Goal: Information Seeking & Learning: Learn about a topic

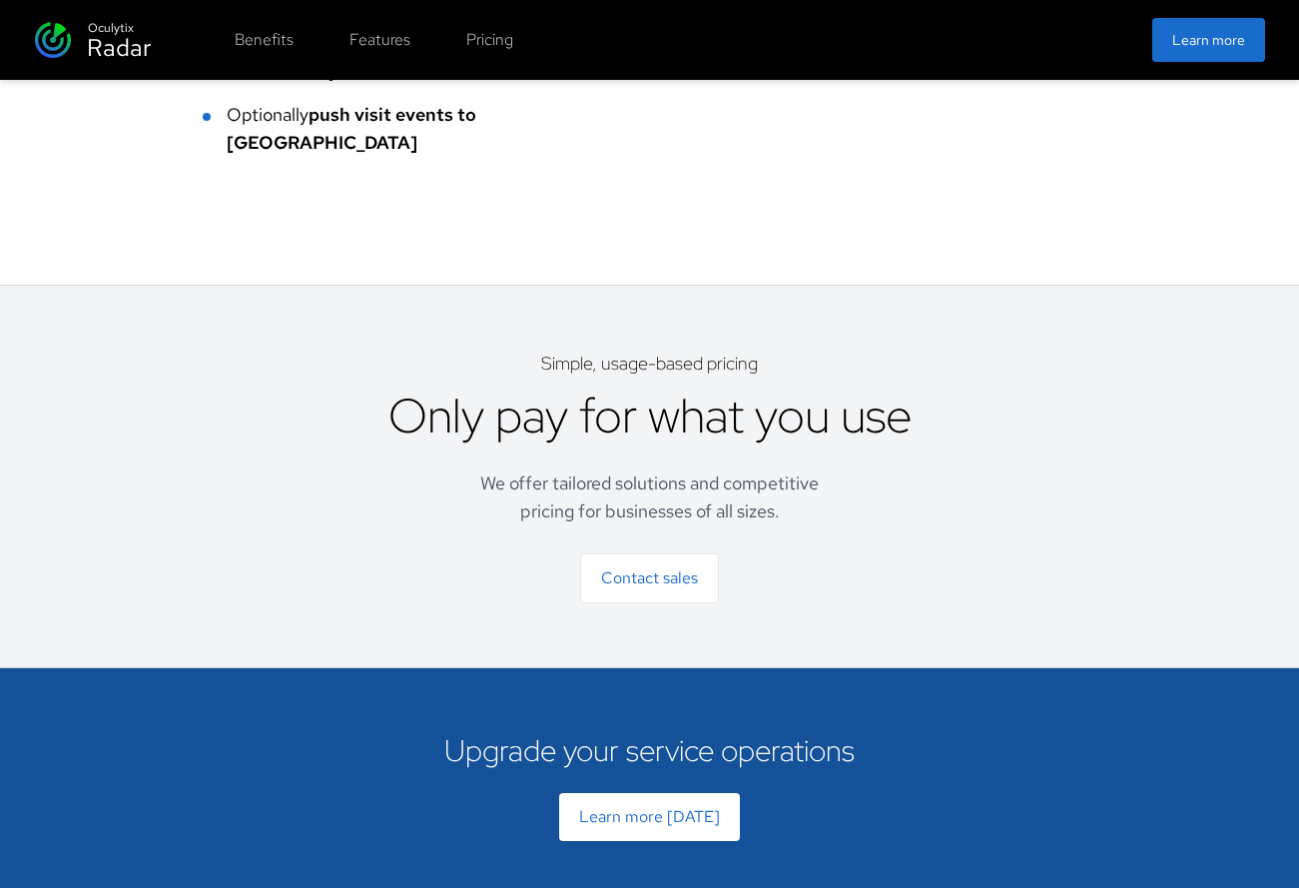
scroll to position [5052, 0]
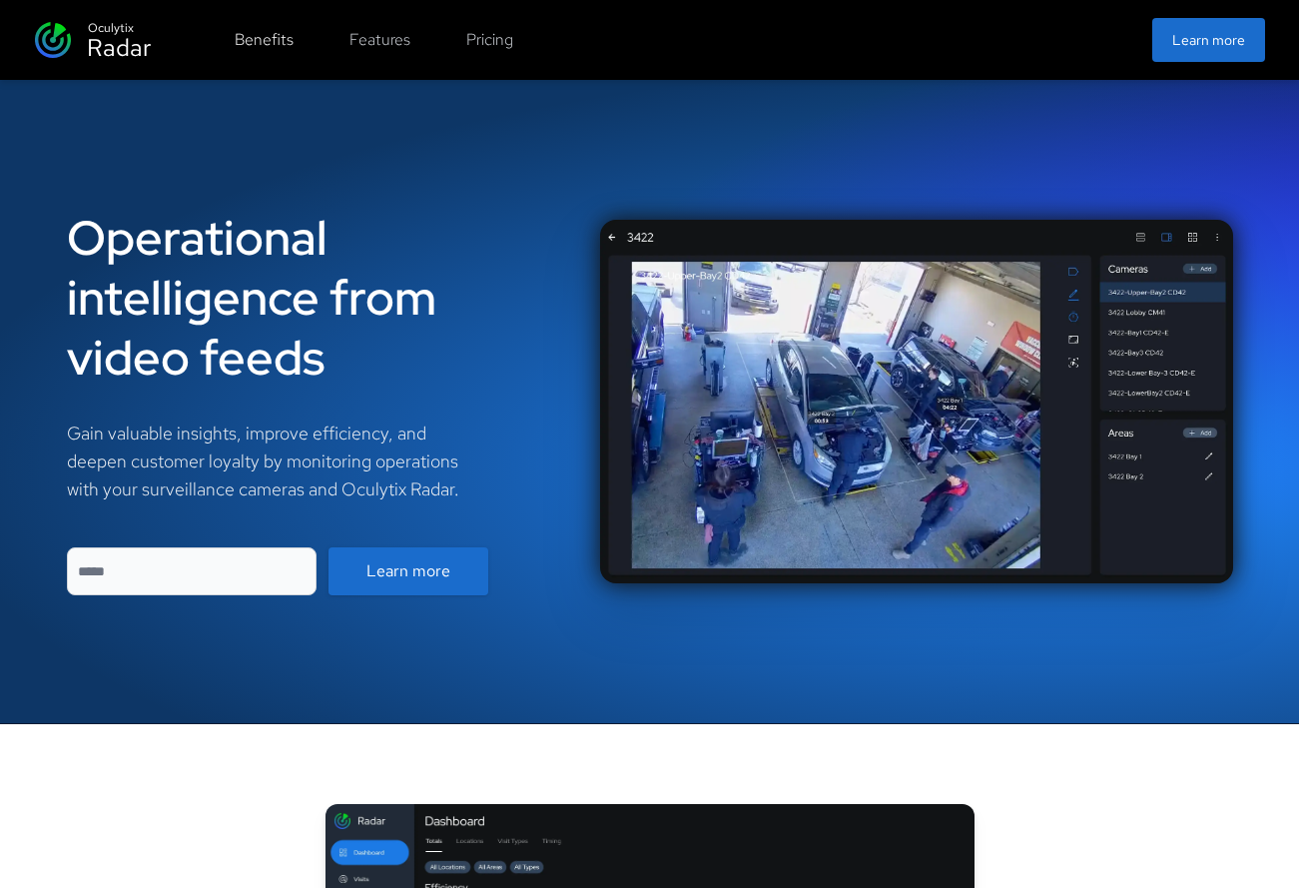
click at [261, 42] on button "Benefits" at bounding box center [264, 40] width 83 height 40
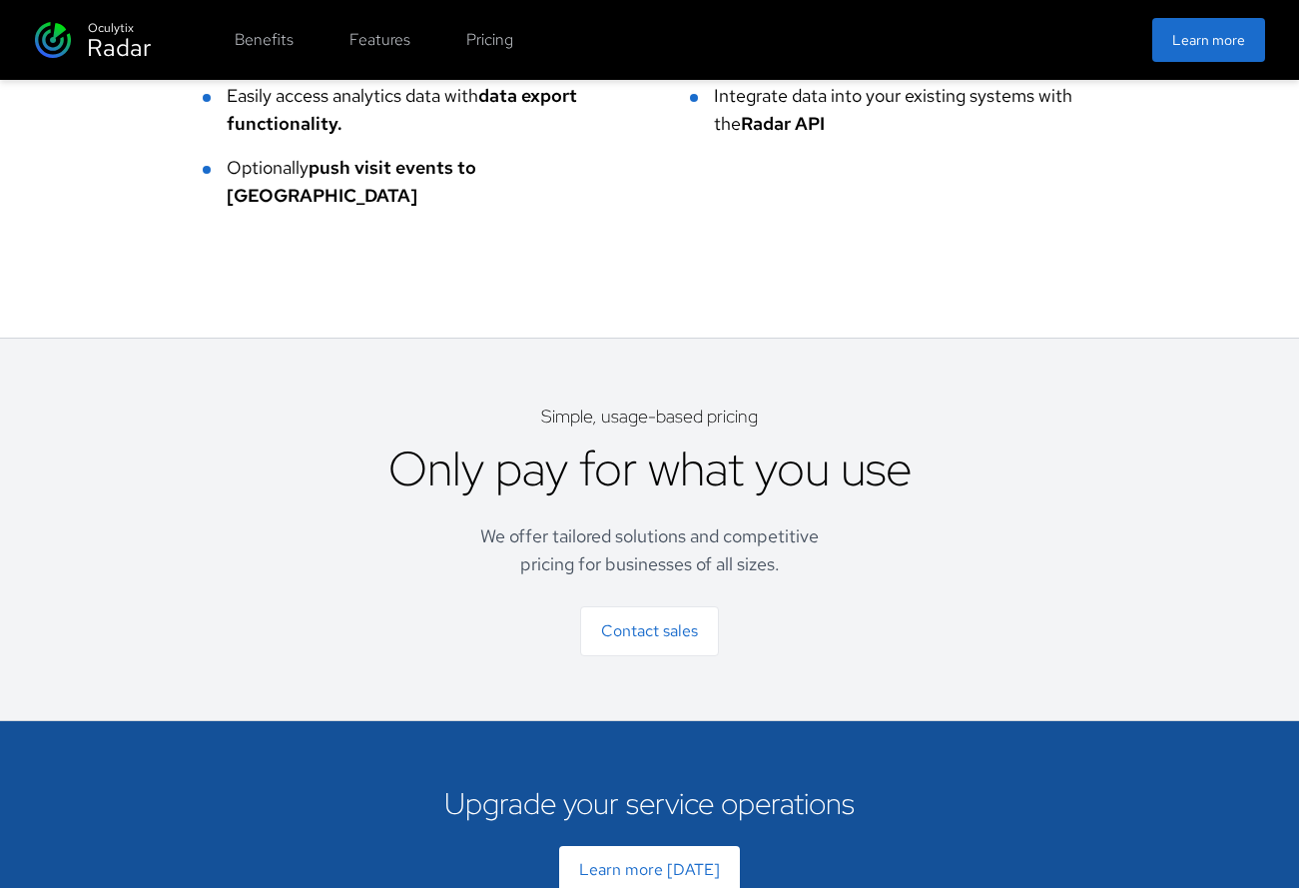
scroll to position [5052, 0]
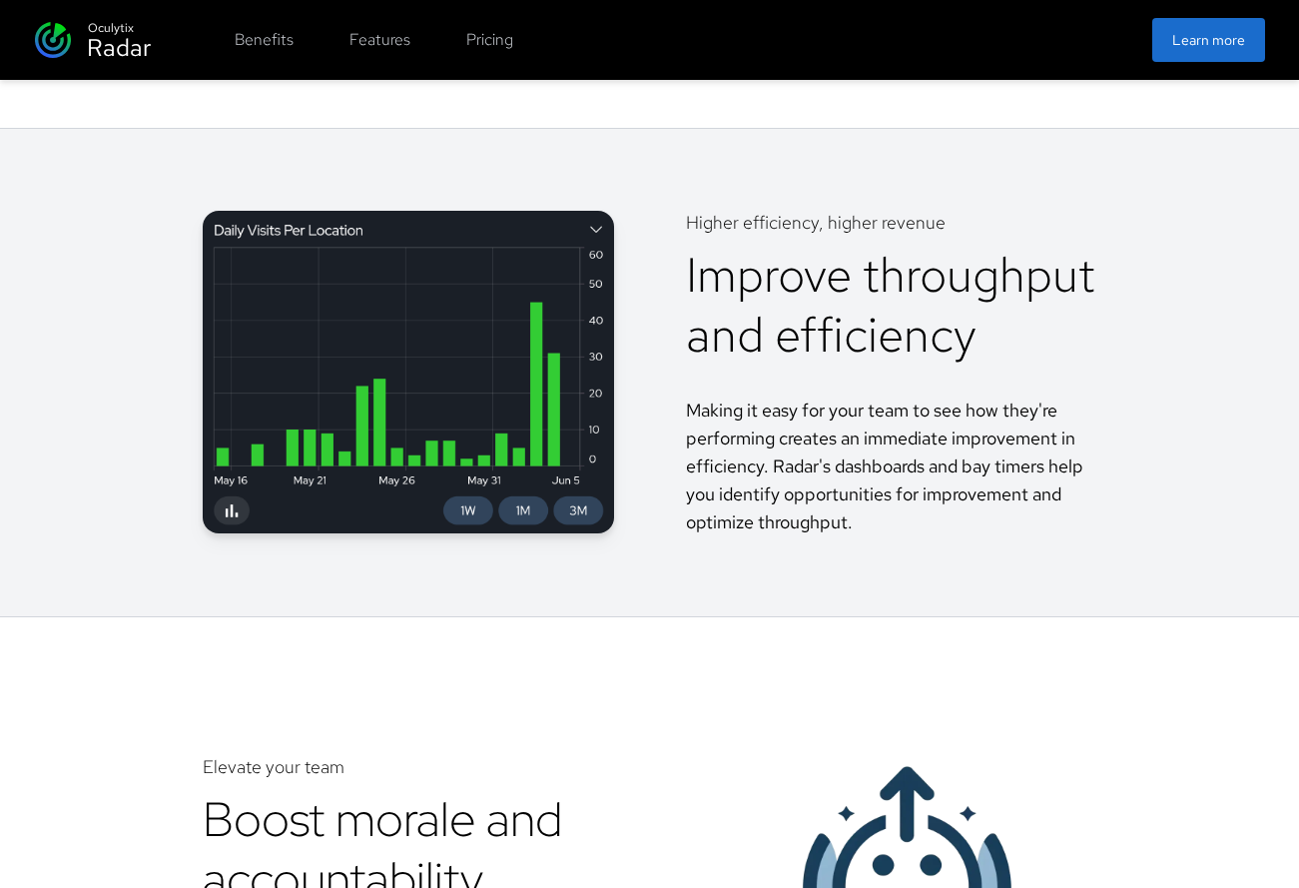
scroll to position [1277, 0]
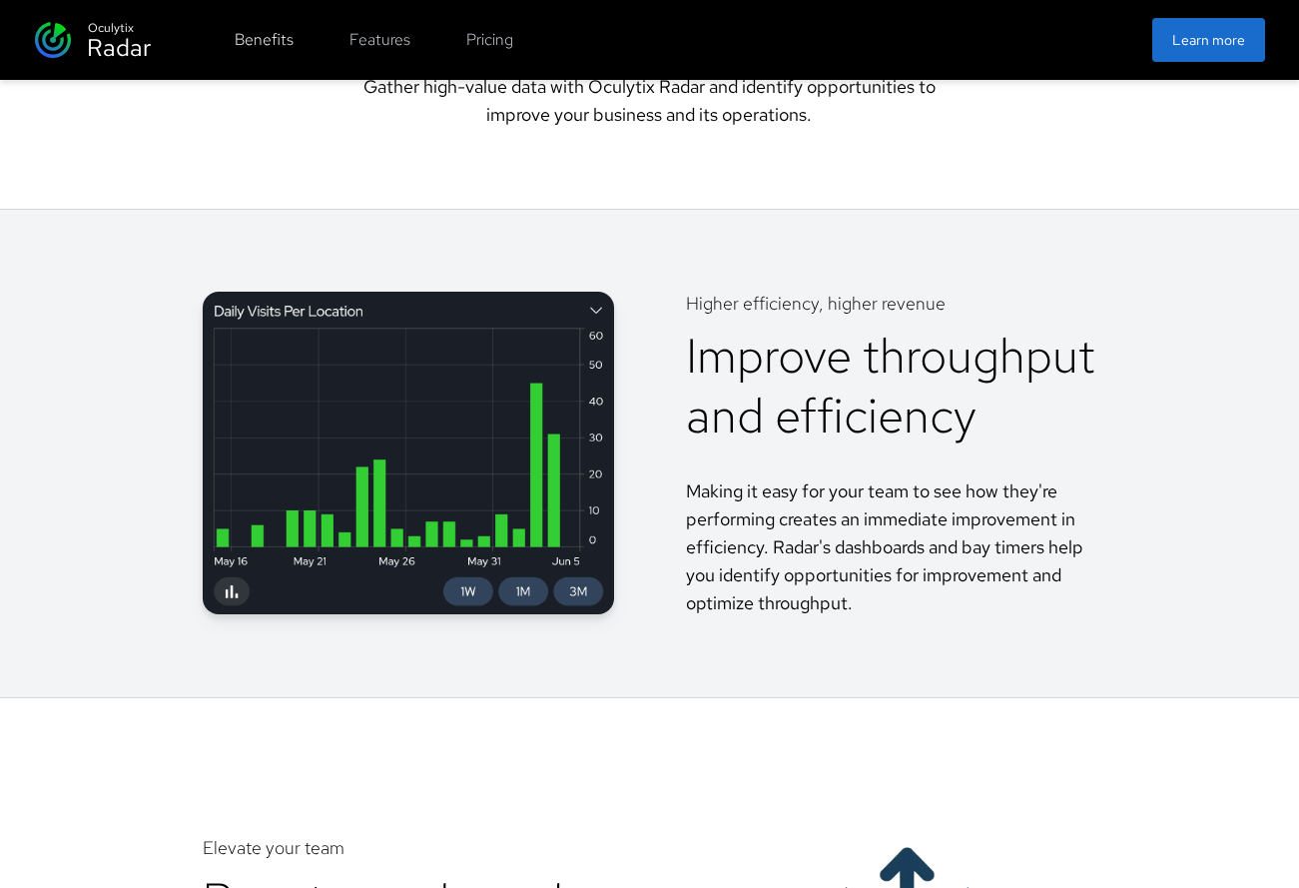
click at [252, 29] on button "Benefits" at bounding box center [264, 40] width 83 height 40
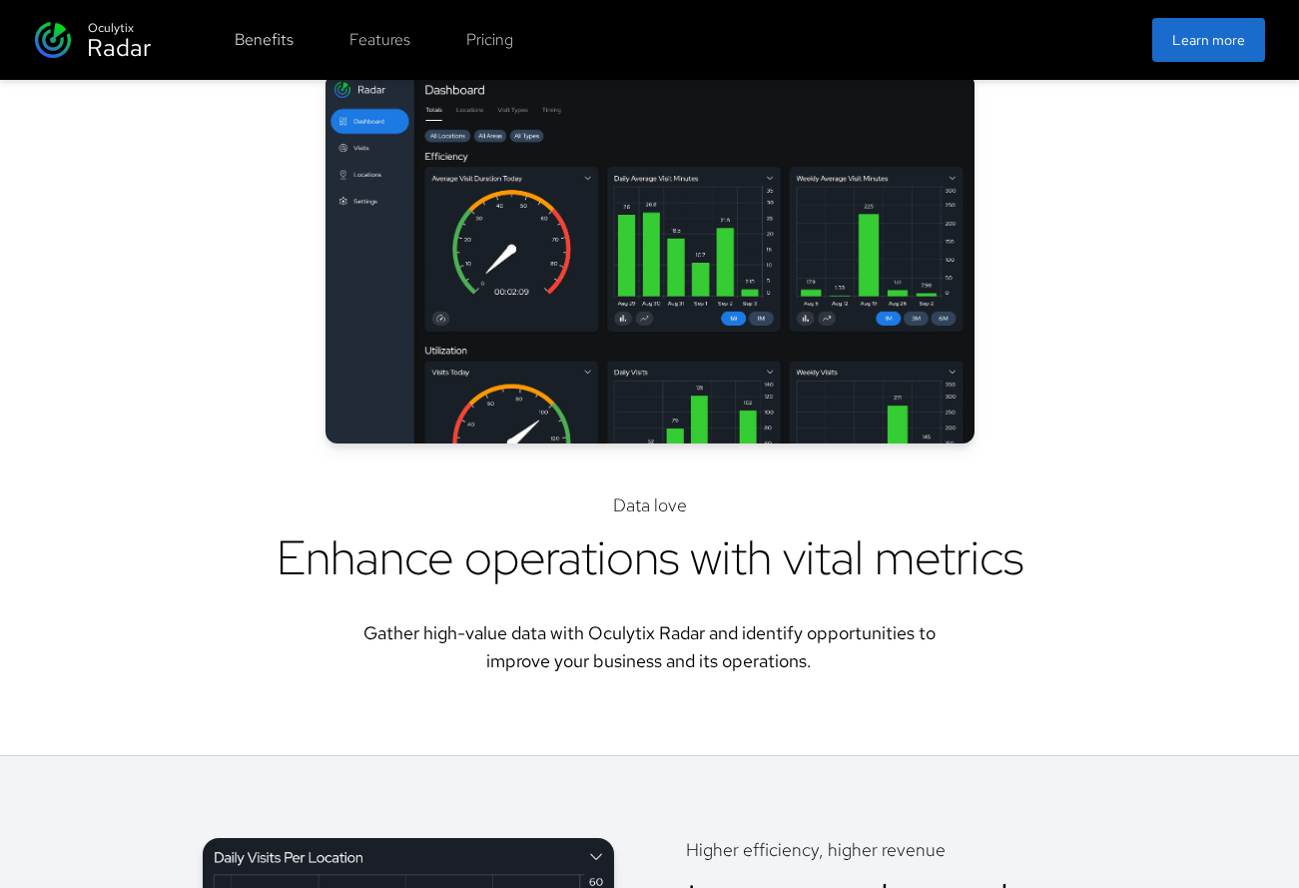
scroll to position [724, 0]
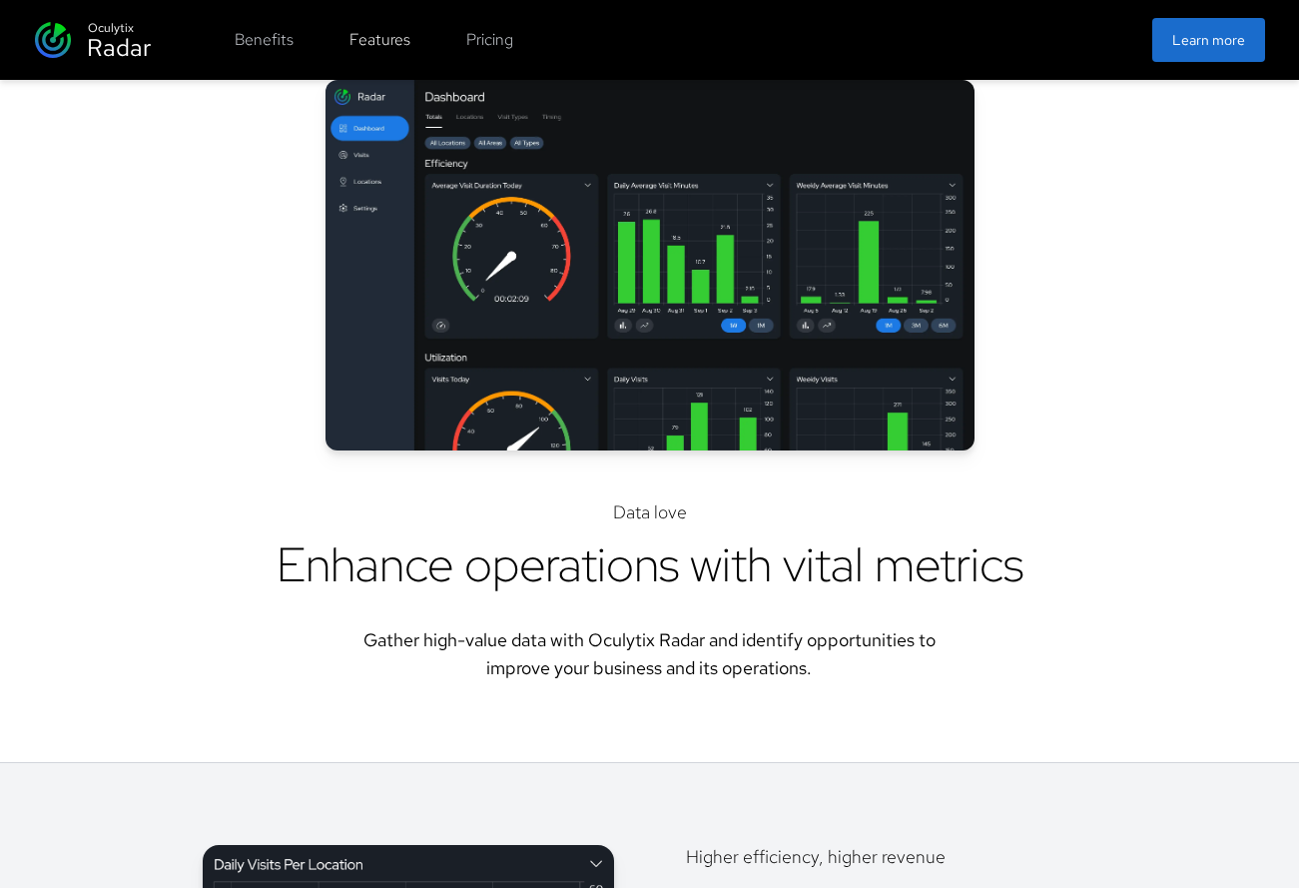
click at [367, 39] on button "Features" at bounding box center [379, 40] width 85 height 40
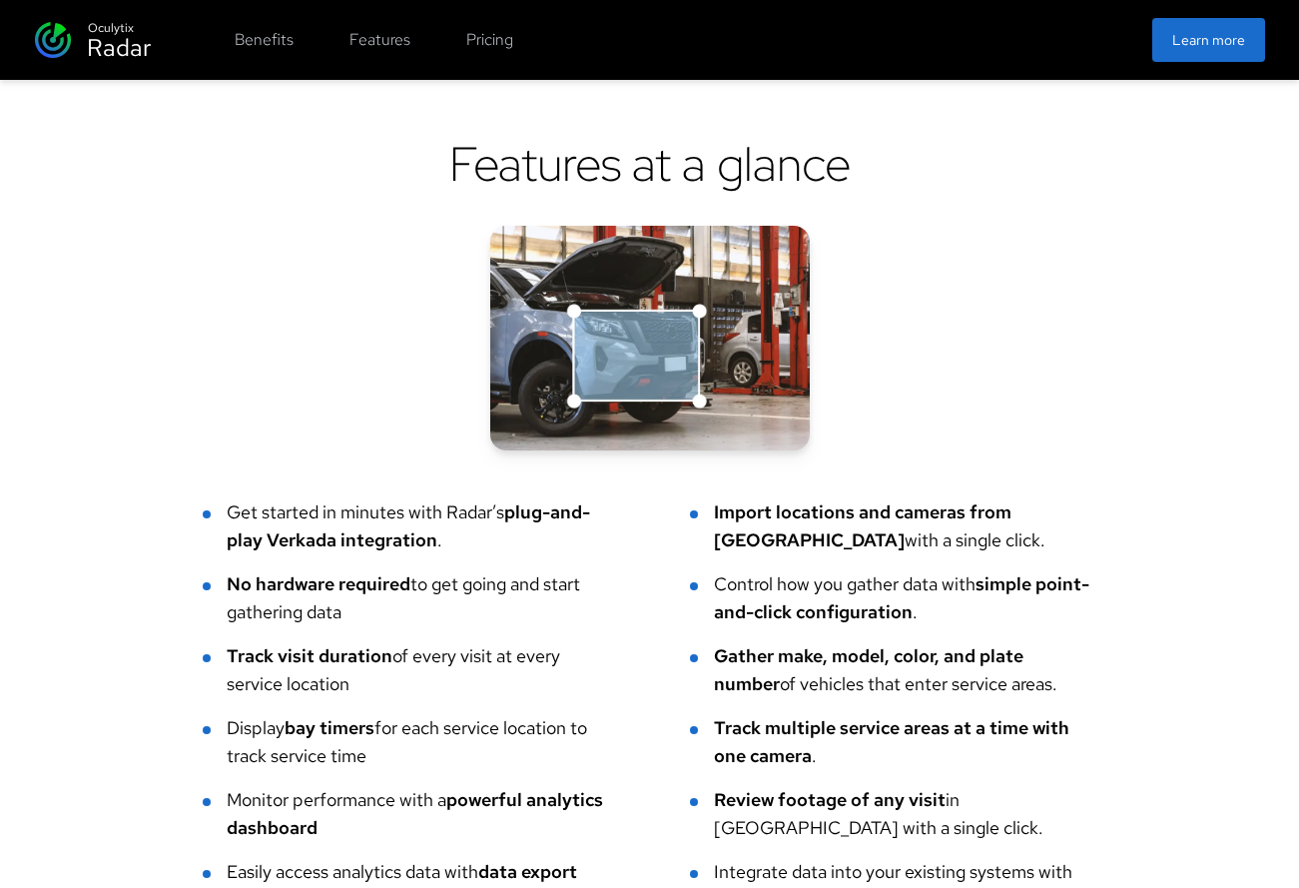
scroll to position [4161, 0]
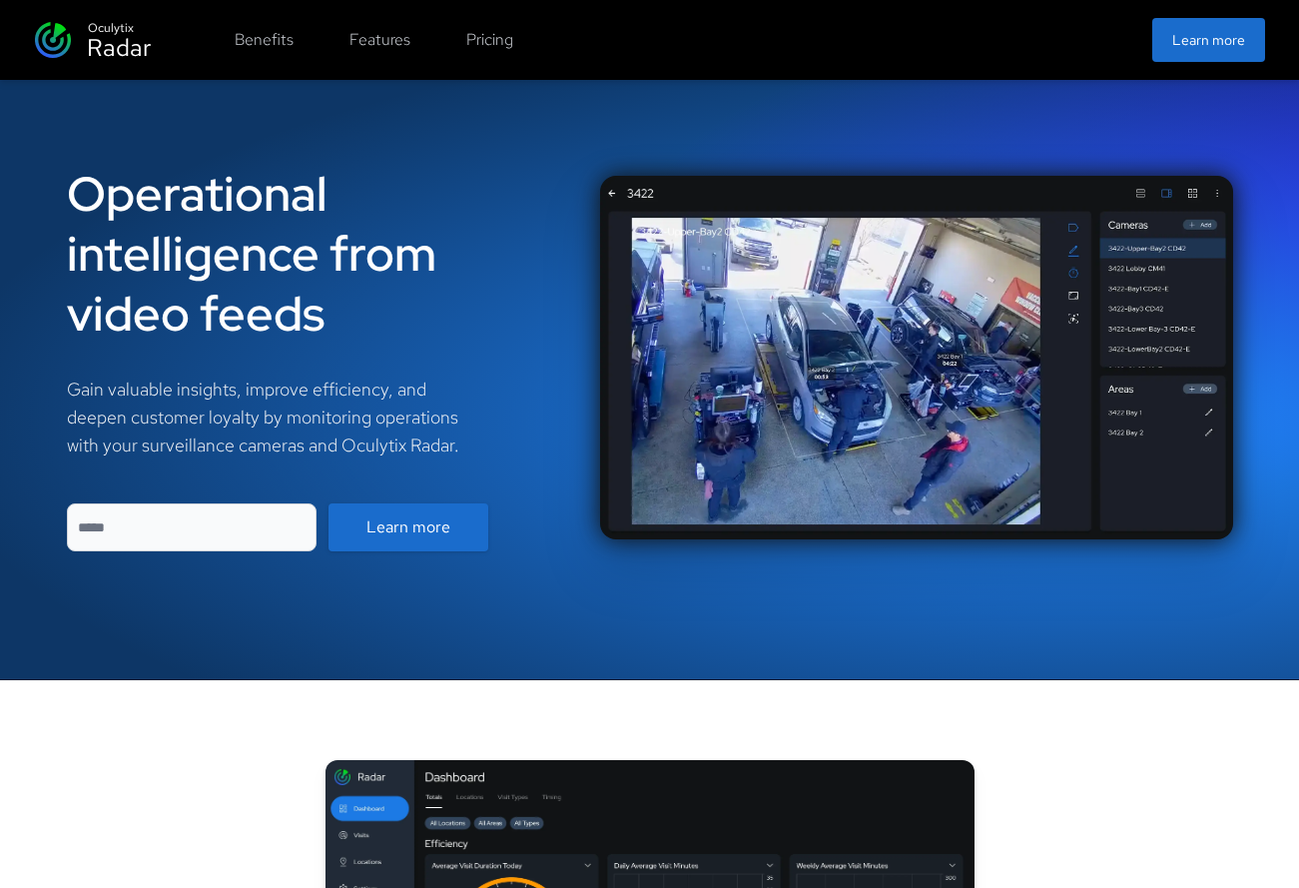
scroll to position [46, 0]
